Goal: Task Accomplishment & Management: Manage account settings

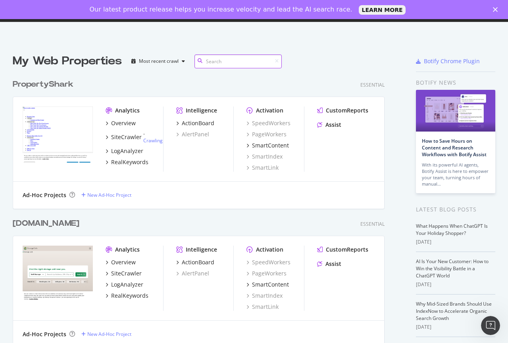
scroll to position [79, 0]
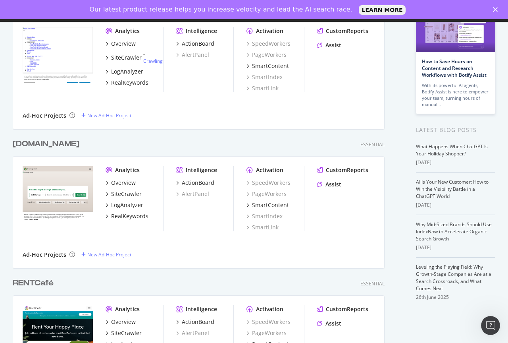
click at [37, 284] on div "RENTCafé" at bounding box center [33, 283] width 41 height 12
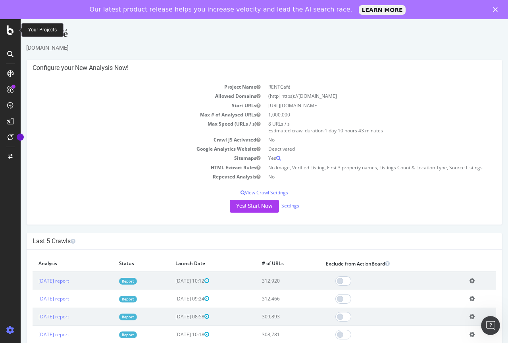
click at [497, 10] on icon "Close" at bounding box center [495, 9] width 5 height 5
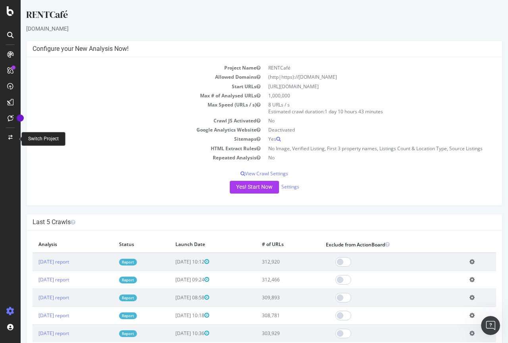
click at [10, 137] on icon at bounding box center [10, 137] width 4 height 5
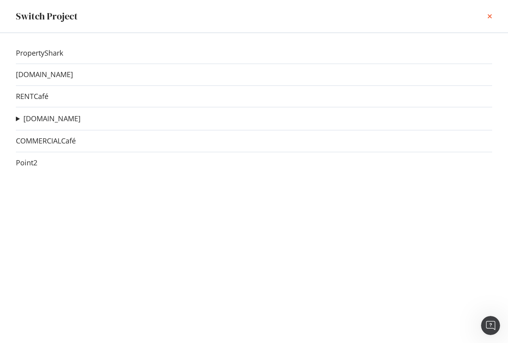
click at [489, 15] on icon "times" at bounding box center [490, 16] width 5 height 6
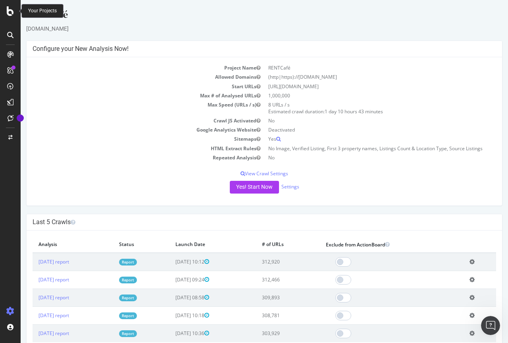
click at [7, 12] on icon at bounding box center [10, 11] width 7 height 10
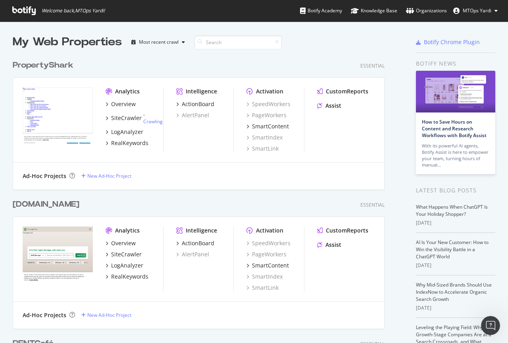
scroll to position [337, 496]
click at [492, 8] on span "MTOps Yardi" at bounding box center [477, 10] width 29 height 7
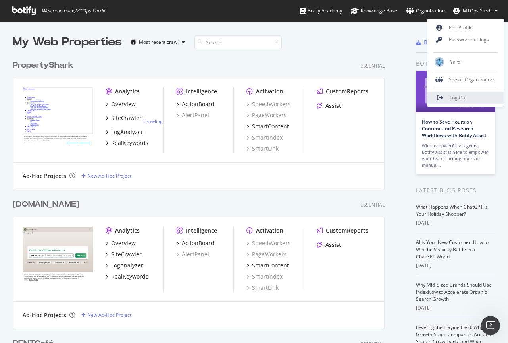
click at [458, 99] on span "Log Out" at bounding box center [458, 97] width 17 height 7
